Goal: Task Accomplishment & Management: Use online tool/utility

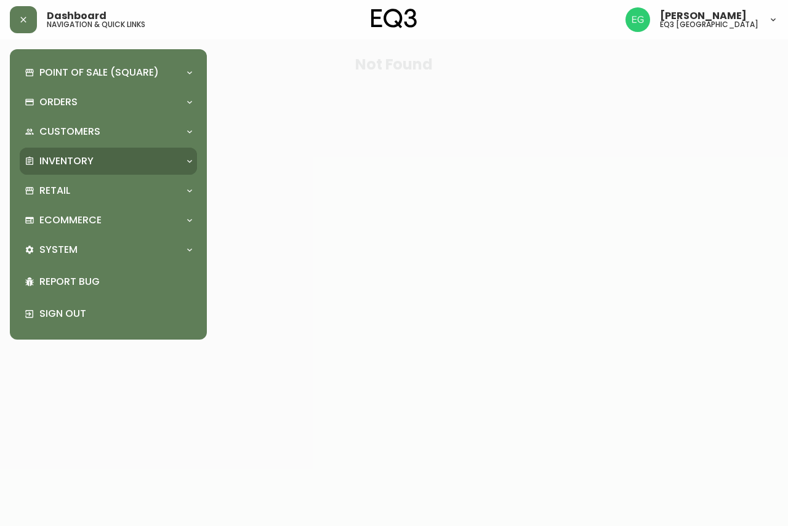
click at [103, 156] on div "Inventory" at bounding box center [102, 161] width 155 height 14
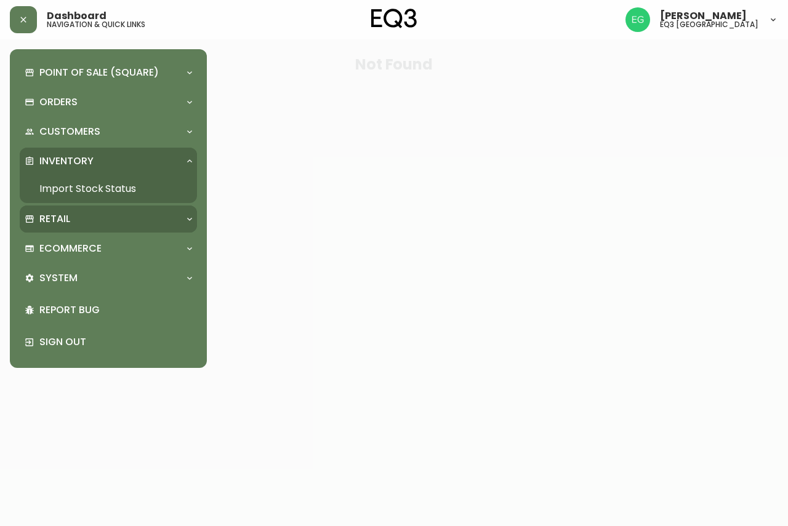
click at [85, 220] on div "Retail" at bounding box center [102, 219] width 155 height 14
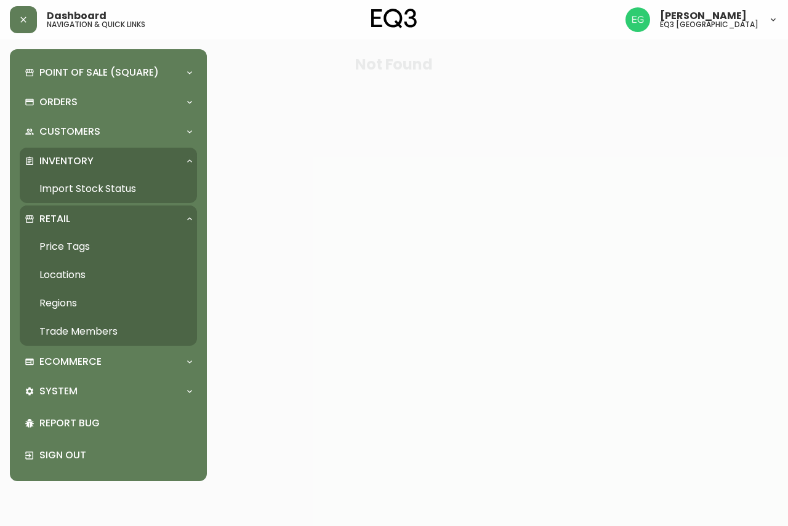
drag, startPoint x: 99, startPoint y: 238, endPoint x: 239, endPoint y: 25, distance: 254.7
click at [100, 238] on link "Price Tags" at bounding box center [108, 247] width 177 height 28
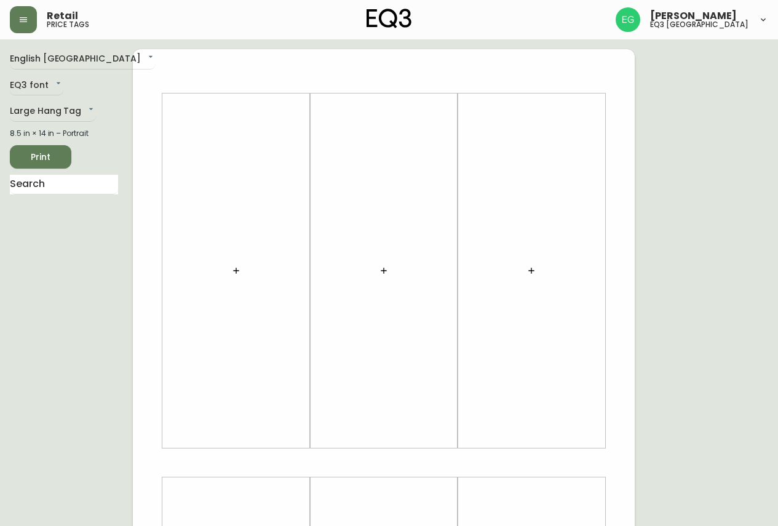
click at [239, 266] on icon "button" at bounding box center [236, 271] width 10 height 10
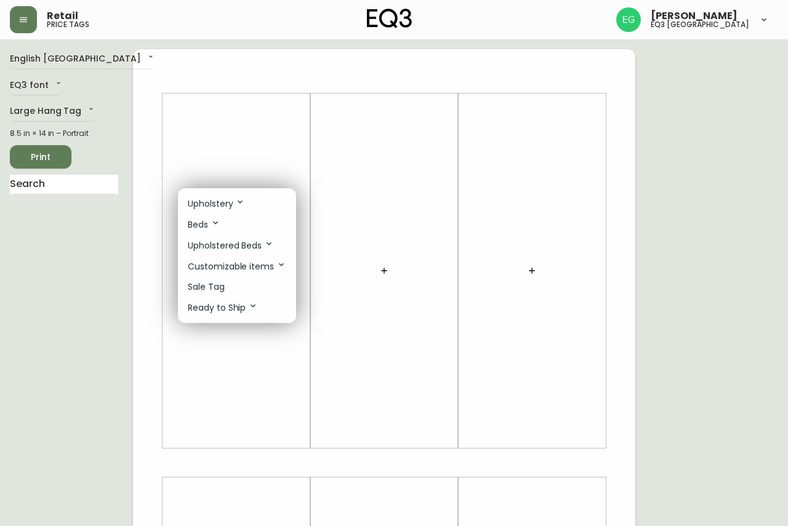
click at [217, 286] on p "Sale Tag" at bounding box center [206, 287] width 37 height 13
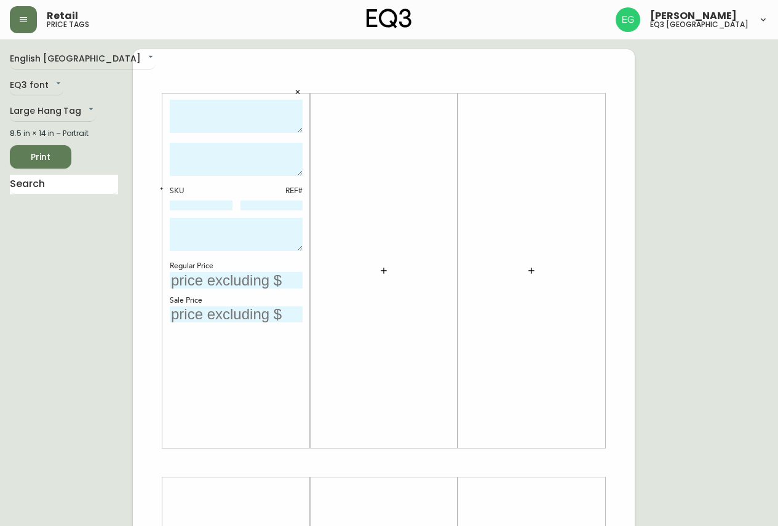
click at [239, 112] on textarea at bounding box center [236, 117] width 133 height 34
type textarea "CELLO KING SIZE ADJUSTABLE BED"
click at [234, 170] on textarea at bounding box center [236, 159] width 133 height 33
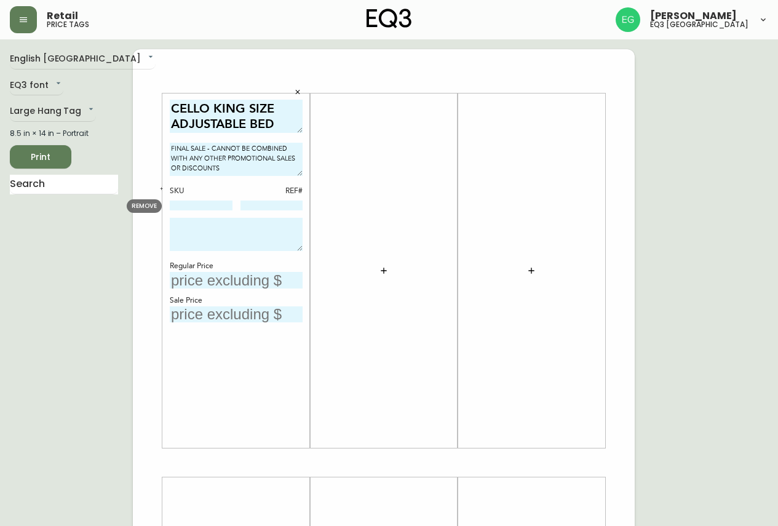
type textarea "FINAL SALE - CANNOT BE COMBINED WITH ANY OTHER PROMOTIONAL SALES OR DISCOUNTS"
click at [225, 202] on input at bounding box center [201, 206] width 63 height 10
click at [164, 189] on icon "button" at bounding box center [161, 188] width 4 height 4
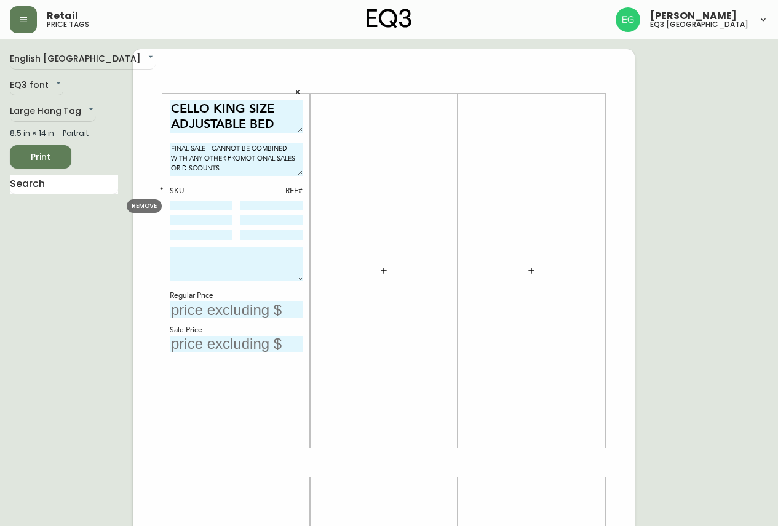
click at [186, 209] on input at bounding box center [201, 206] width 63 height 10
type input "31135-50"
type input "2647"
type input "31135-70"
type input "3"
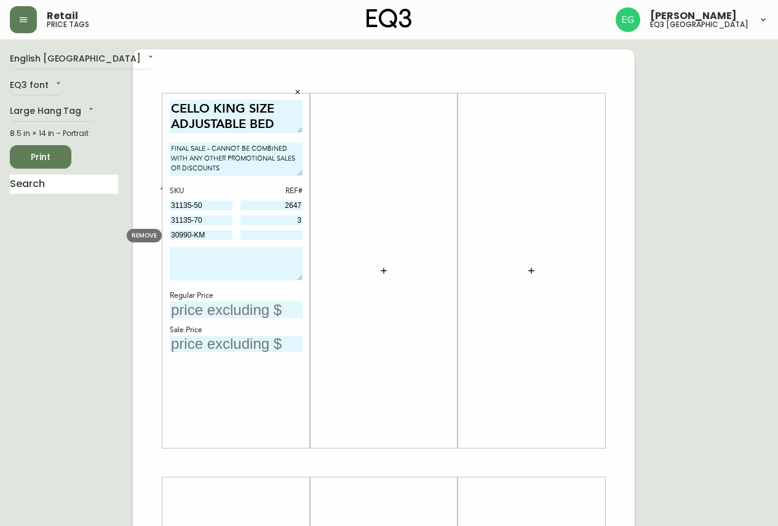
type input "30990-KM"
type input "3"
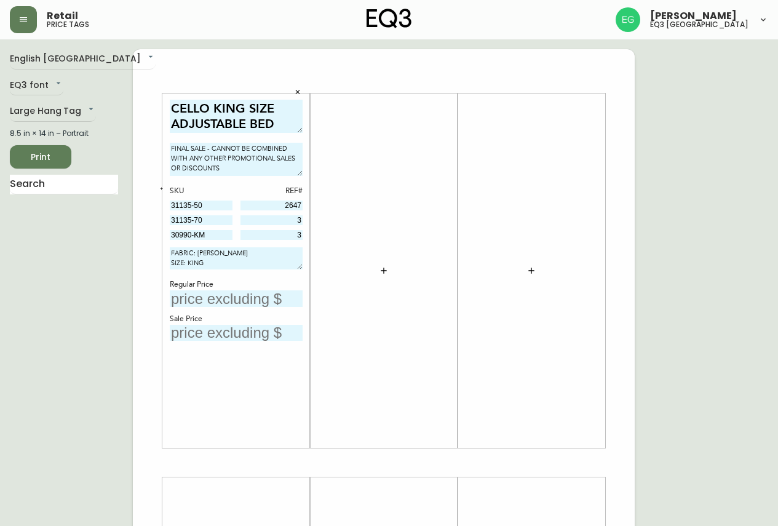
drag, startPoint x: 300, startPoint y: 279, endPoint x: 296, endPoint y: 268, distance: 11.7
click at [296, 268] on textarea "FABRIC: [PERSON_NAME] SIZE: KING" at bounding box center [236, 258] width 133 height 22
type textarea "FABRIC: [PERSON_NAME] SIZE: KING"
click at [279, 296] on input "text" at bounding box center [236, 298] width 133 height 17
type input "$5349"
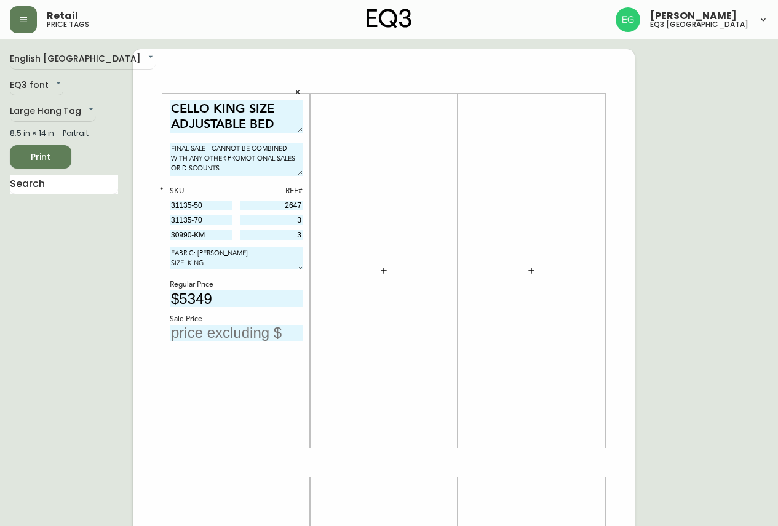
click at [268, 331] on input "text" at bounding box center [236, 333] width 133 height 17
type input "$2674.50"
click at [236, 395] on div "CELLO KING SIZE ADJUSTABLE BED FINAL SALE - CANNOT BE COMBINED WITH ANY OTHER P…" at bounding box center [236, 271] width 133 height 343
click at [256, 268] on textarea "FABRIC: [PERSON_NAME] SIZE: KING" at bounding box center [236, 258] width 133 height 22
click at [261, 289] on div "Regular Price" at bounding box center [236, 284] width 133 height 11
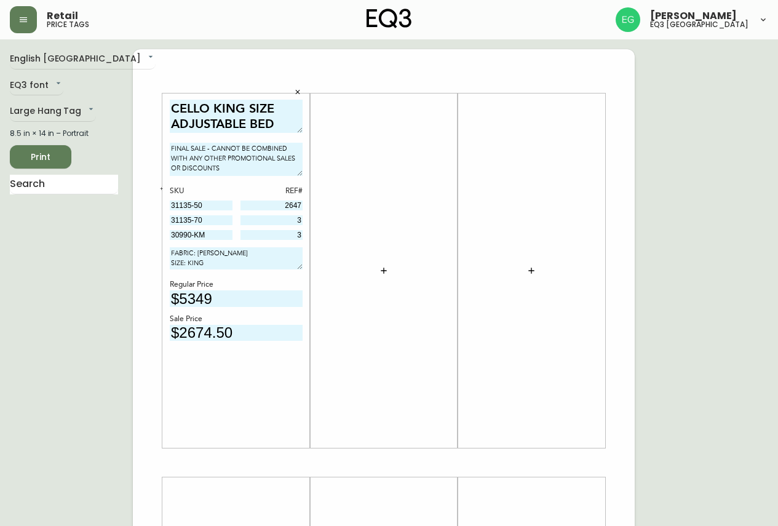
click at [265, 294] on input "$5349" at bounding box center [236, 298] width 133 height 17
click at [283, 265] on textarea "FABRIC: [PERSON_NAME] SIZE: KING" at bounding box center [236, 258] width 133 height 22
click at [57, 156] on span "Print" at bounding box center [41, 157] width 42 height 15
